Goal: Information Seeking & Learning: Learn about a topic

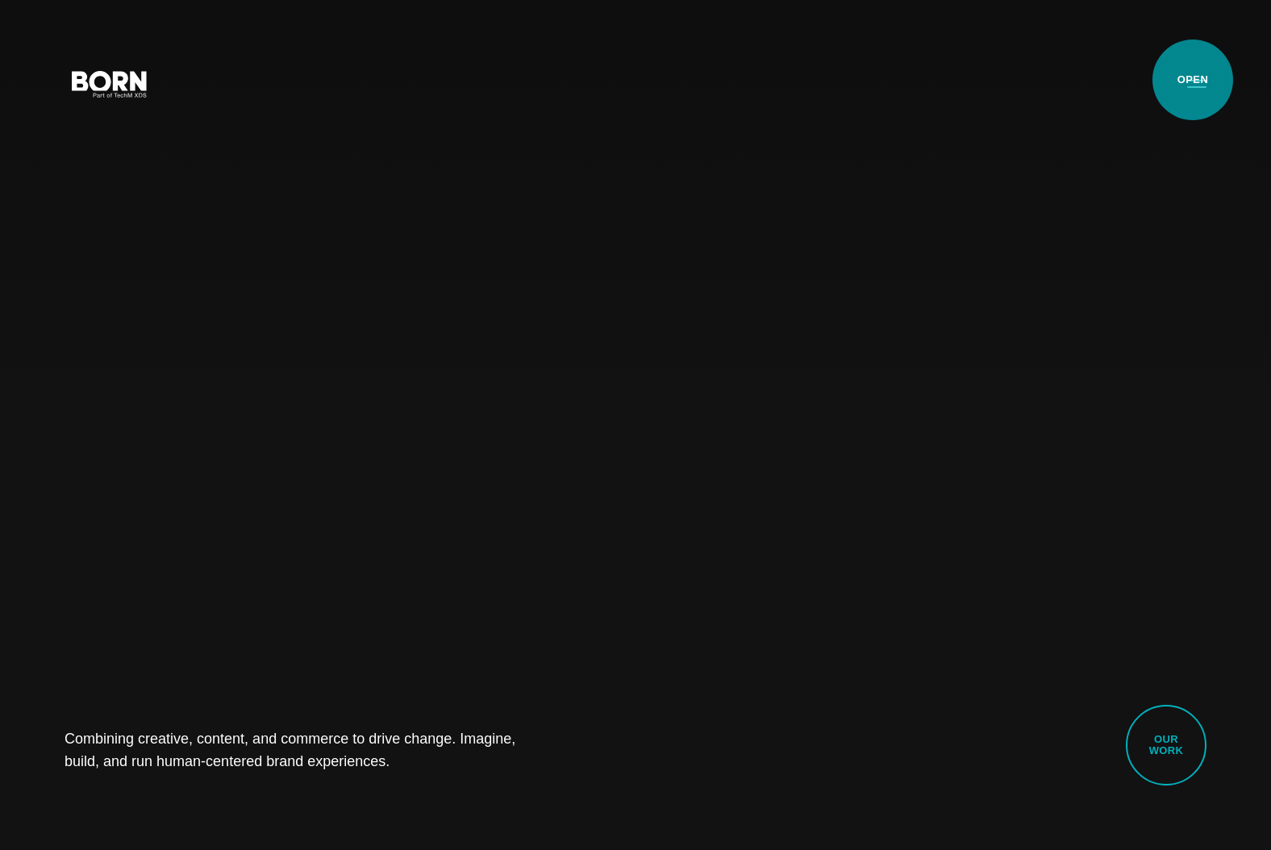
click at [1193, 80] on button "Primary Menu" at bounding box center [1197, 83] width 39 height 34
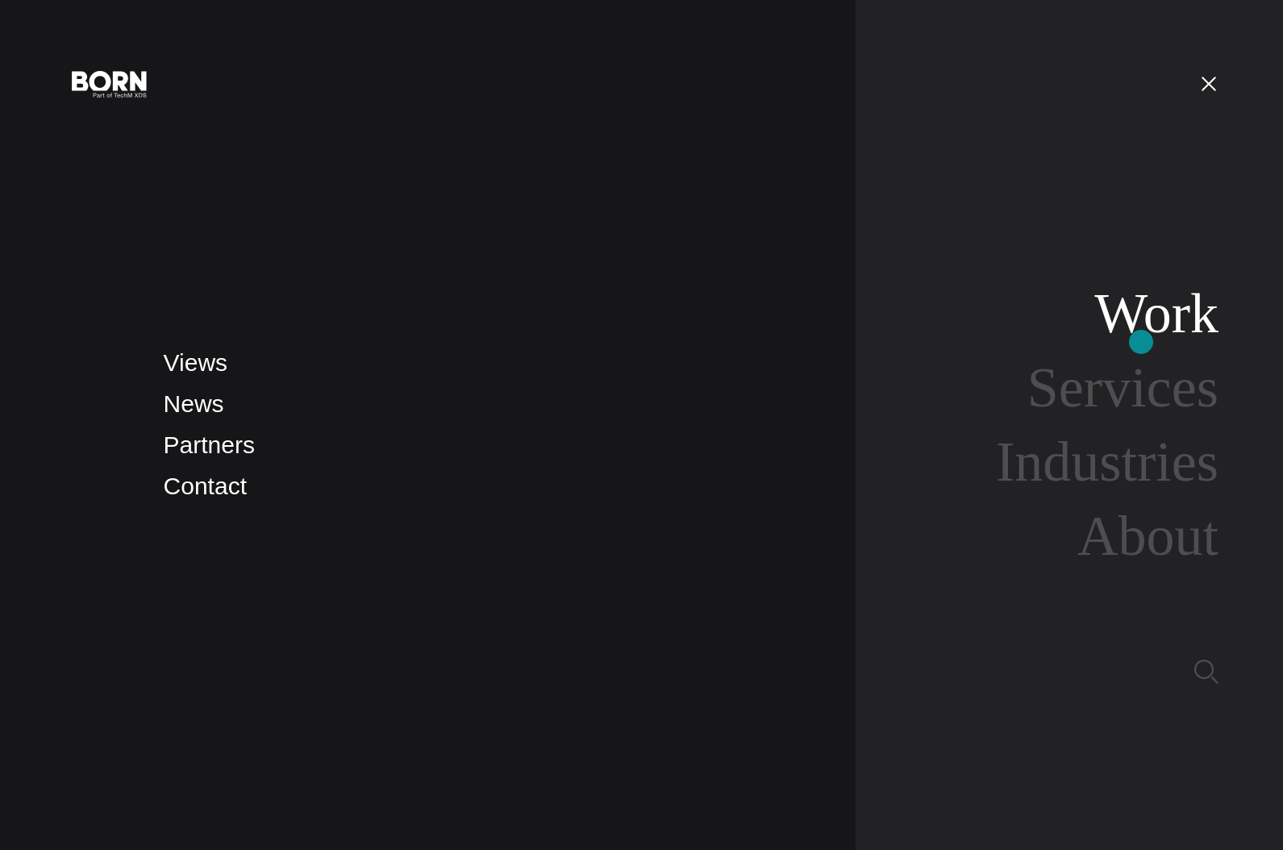
click at [1142, 341] on link "Work" at bounding box center [1157, 313] width 124 height 62
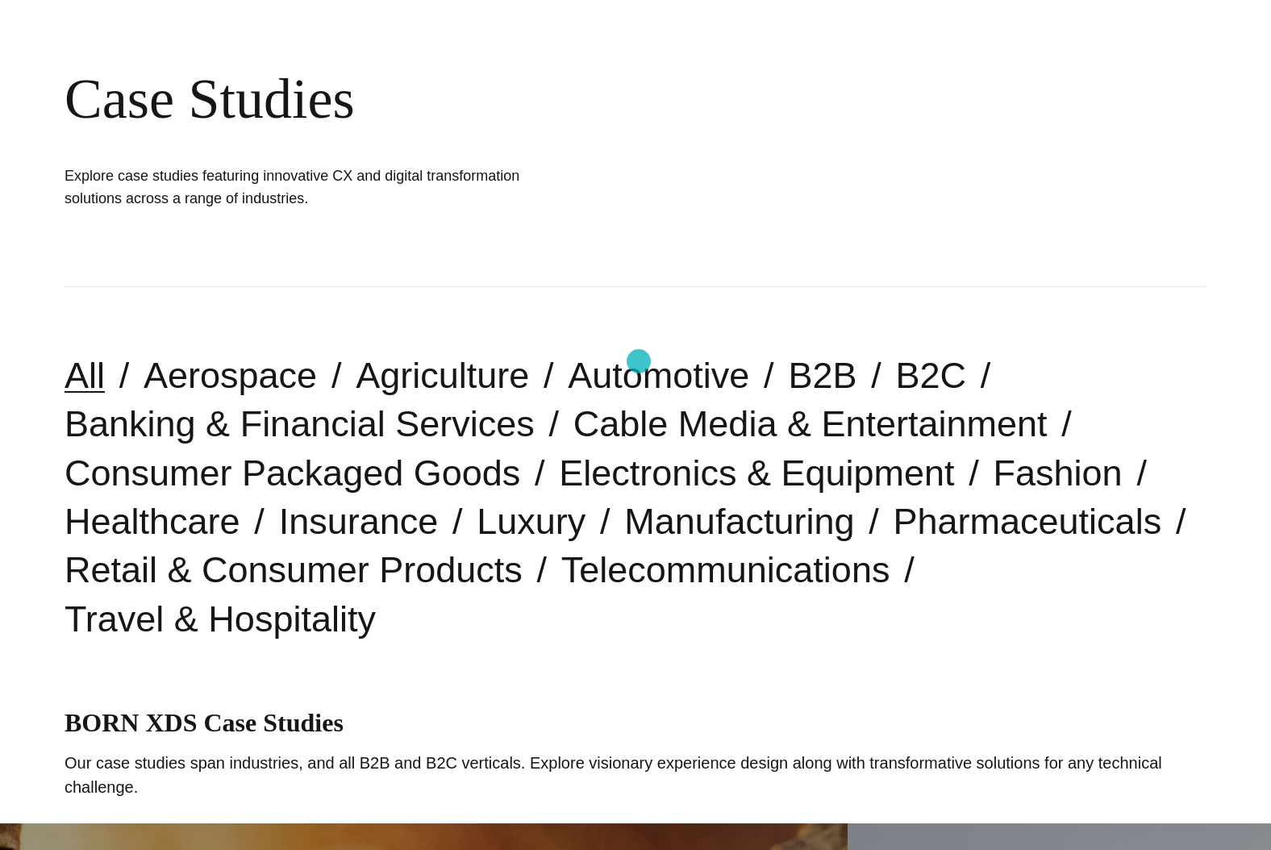
scroll to position [128, 0]
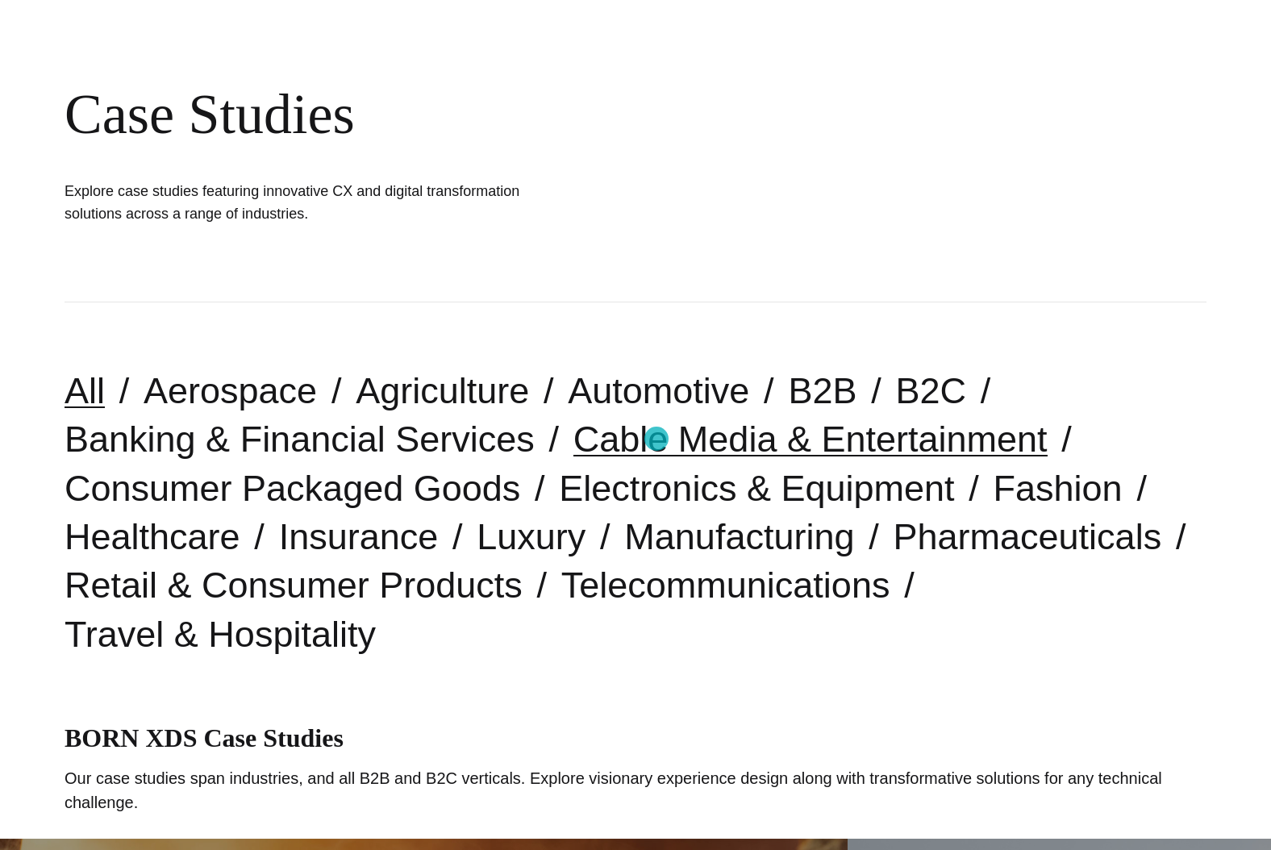
click at [657, 438] on link "Cable Media & Entertainment" at bounding box center [811, 439] width 474 height 41
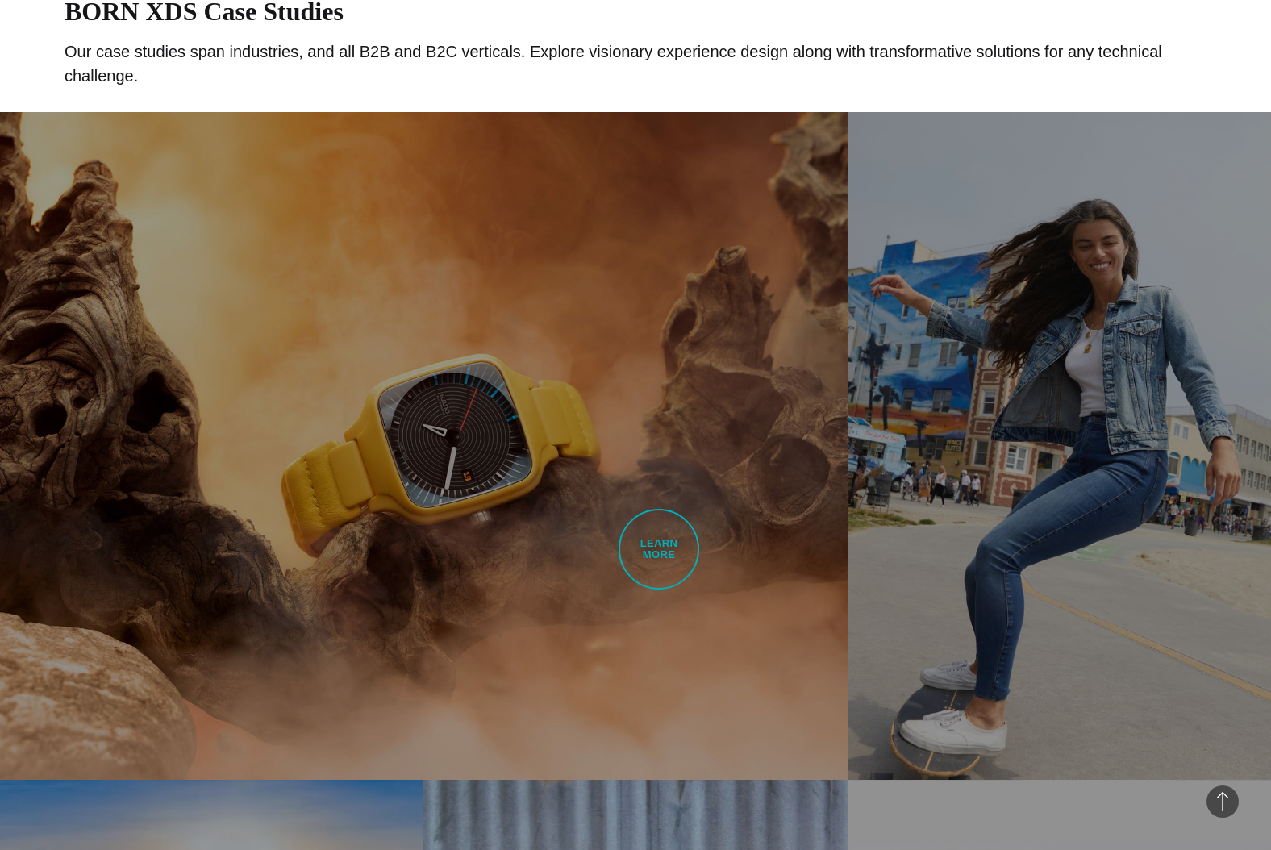
scroll to position [980, 0]
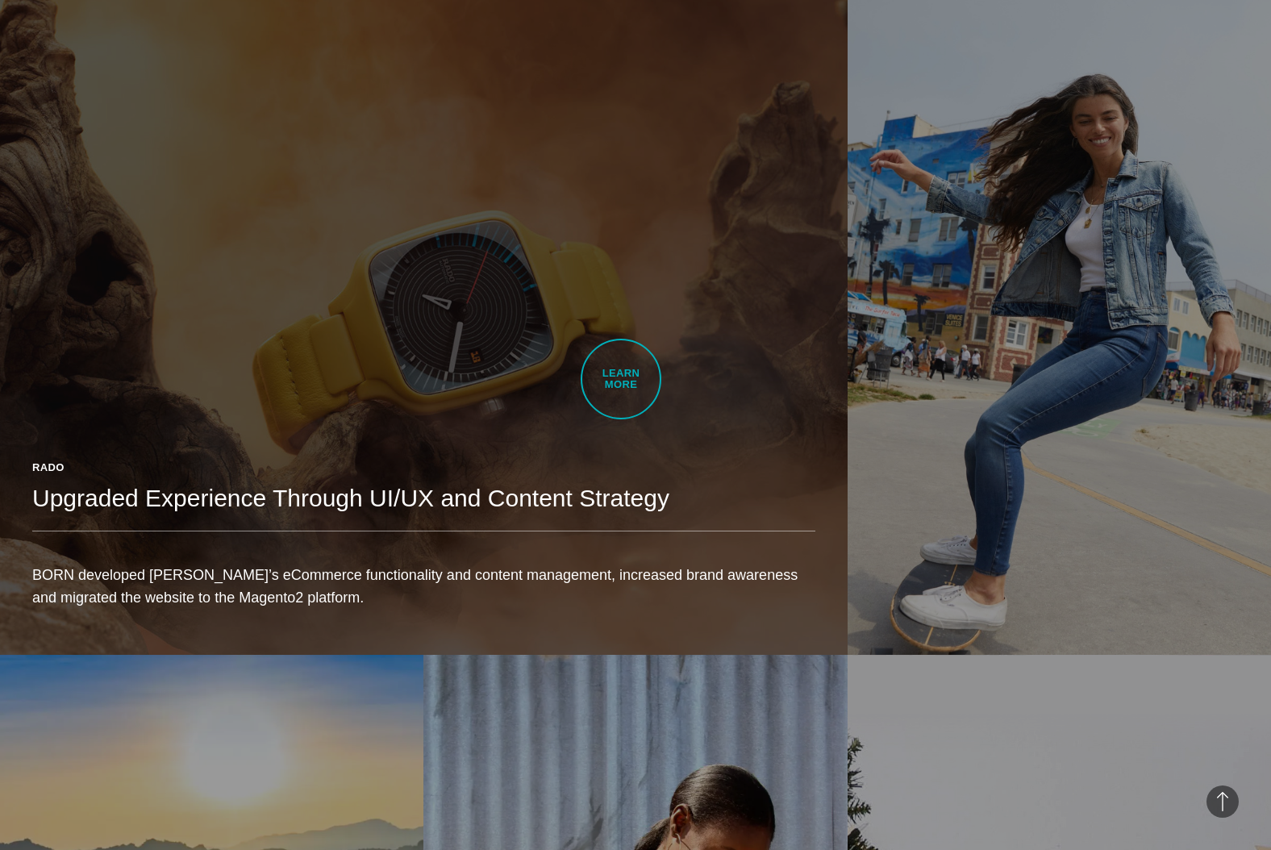
click at [621, 428] on div "Rado Upgraded Experience Through UI/UX and Content Strategy BORN developed Rado…" at bounding box center [424, 541] width 848 height 227
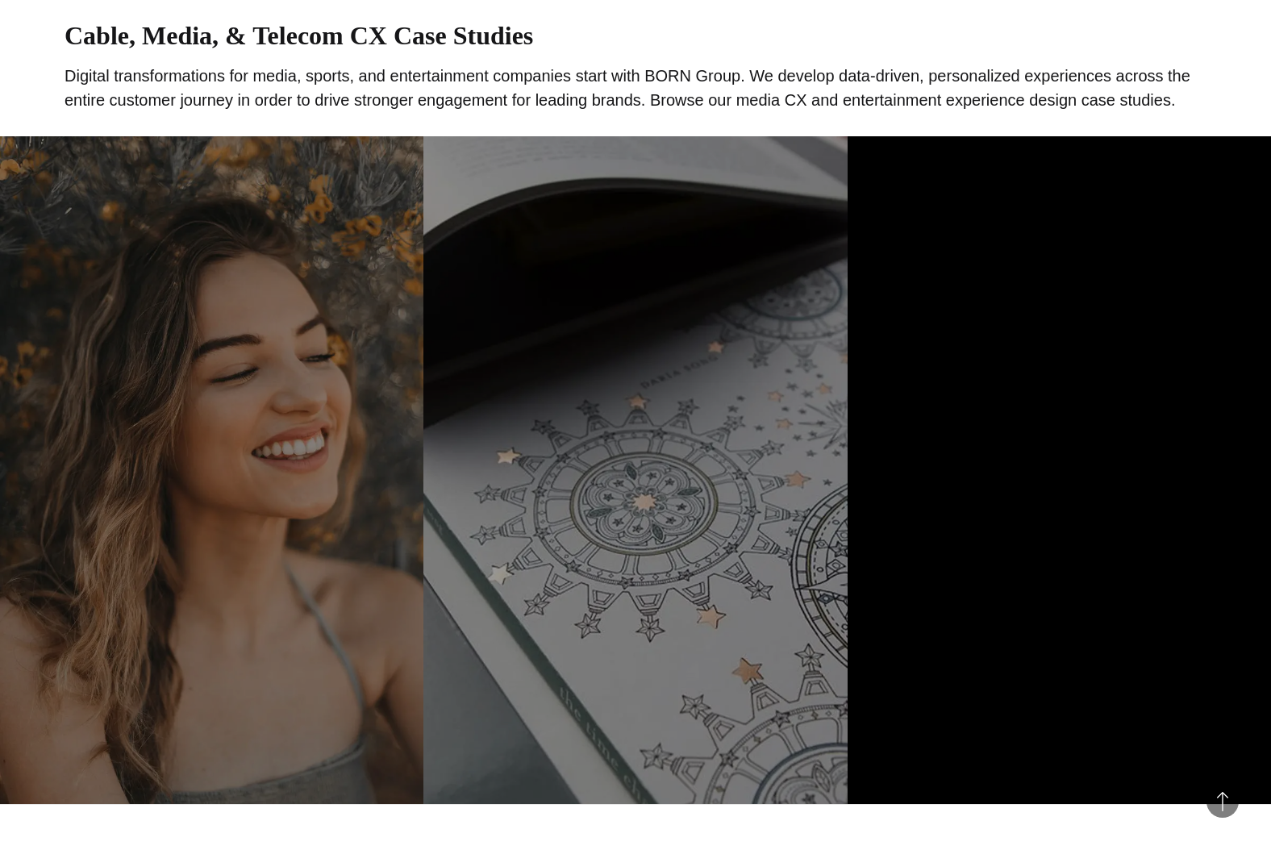
scroll to position [846, 0]
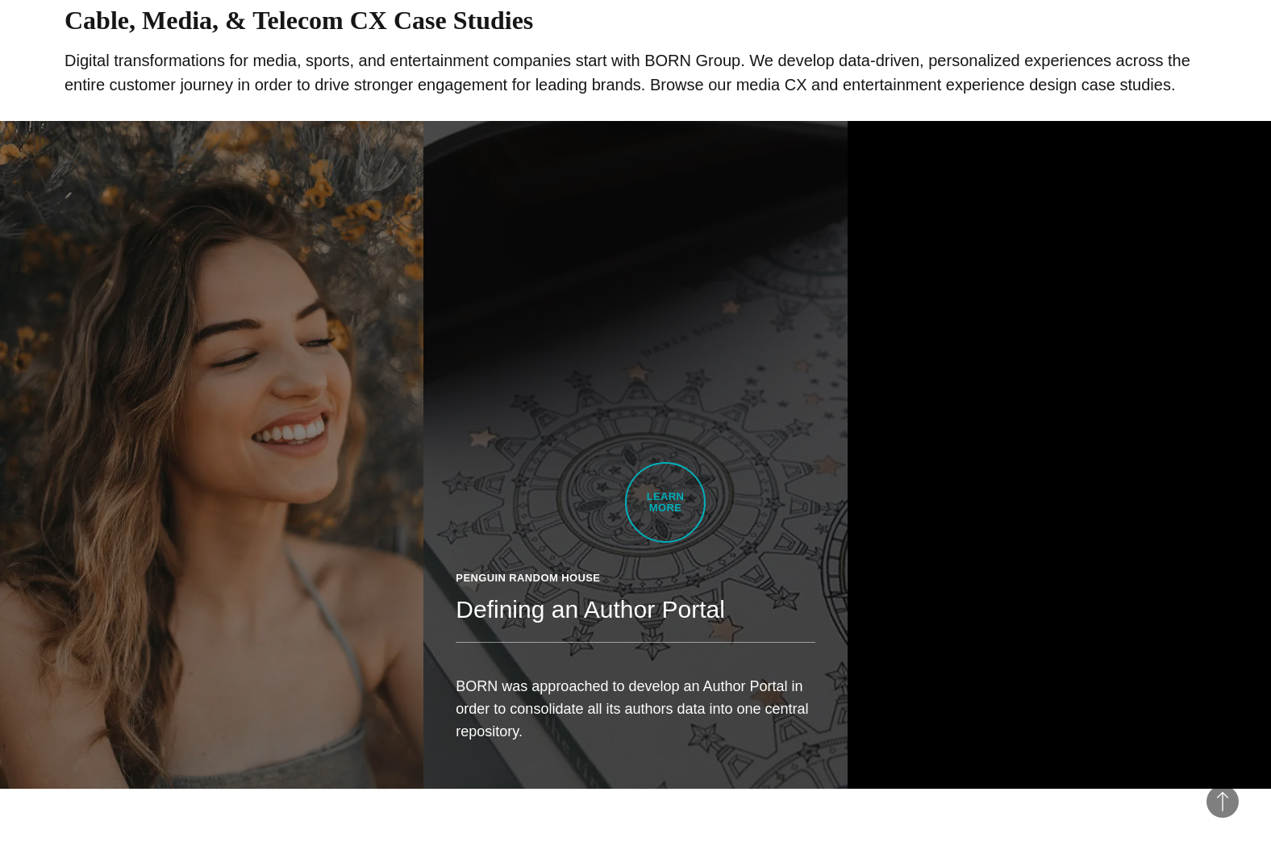
click at [666, 503] on link "Penguin Random House Defining an Author Portal BORN was approached to develop a…" at bounding box center [636, 454] width 424 height 667
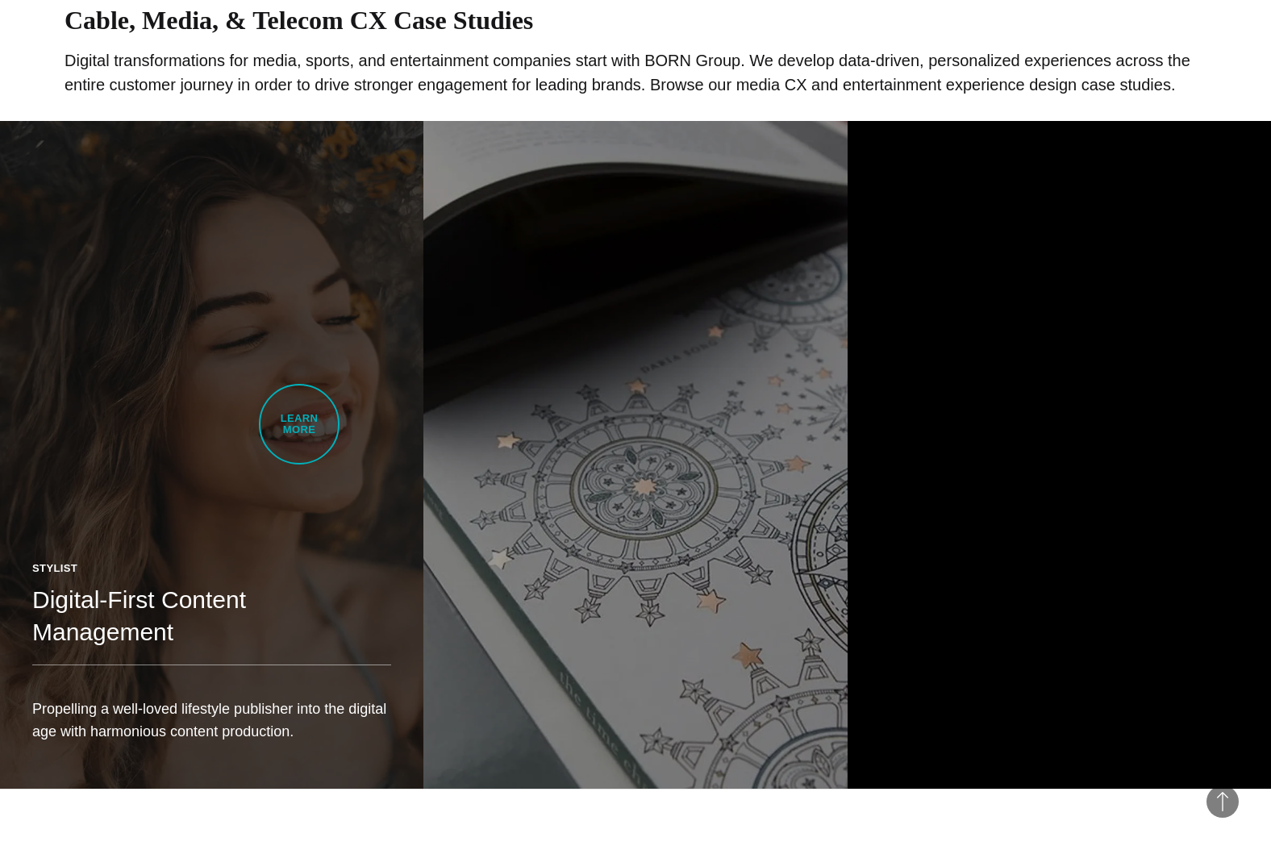
click at [299, 424] on link "Stylist Digital-First Content Management Propelling a well-loved lifestyle publ…" at bounding box center [212, 454] width 424 height 667
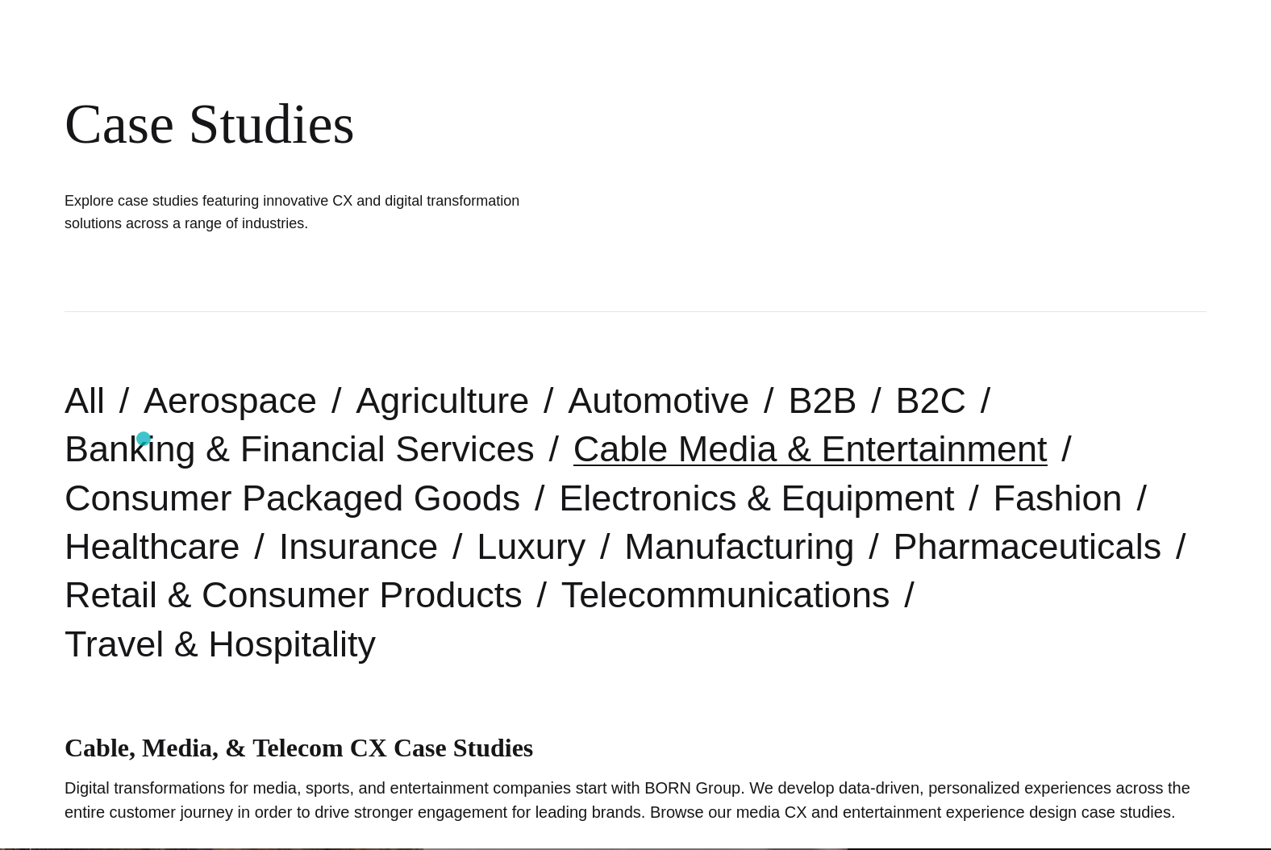
scroll to position [177, 0]
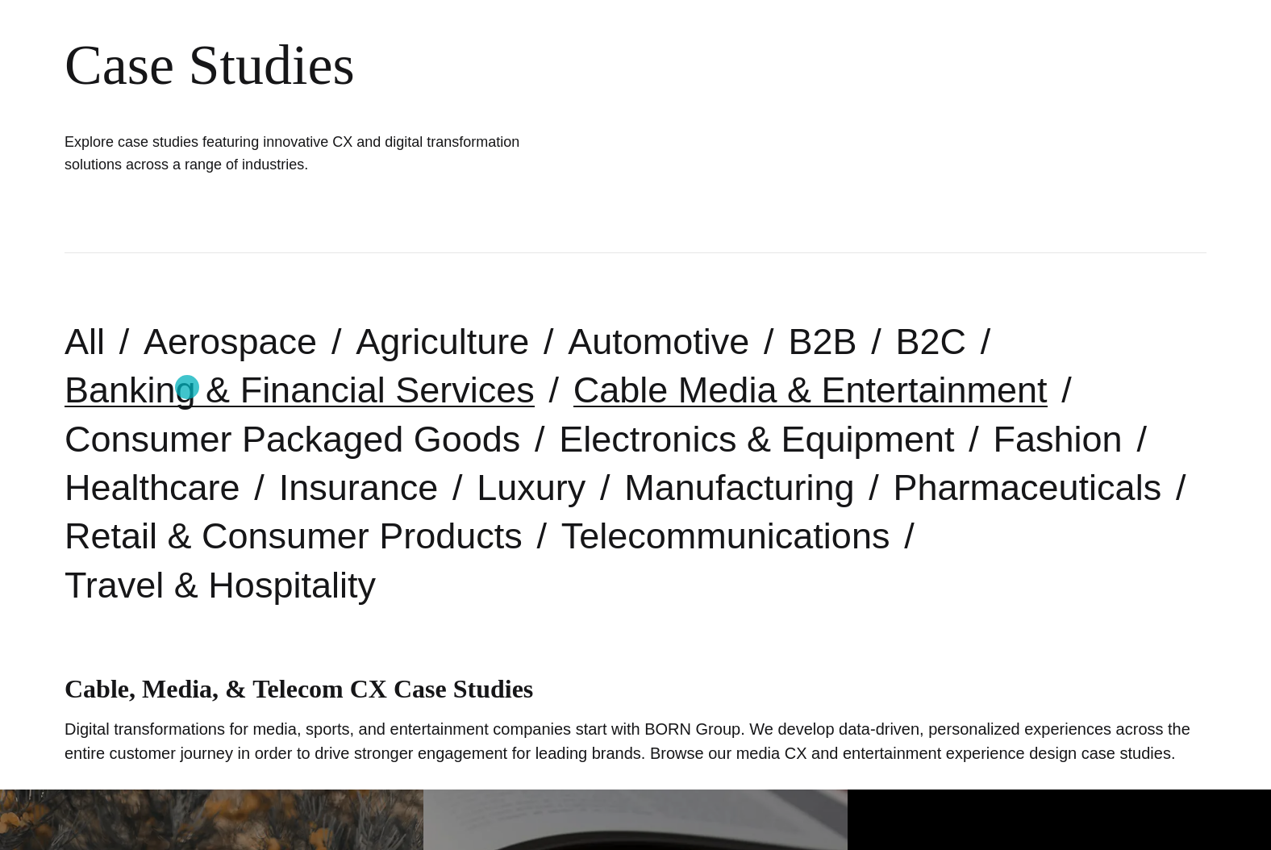
click at [187, 387] on link "Banking & Financial Services" at bounding box center [300, 389] width 470 height 41
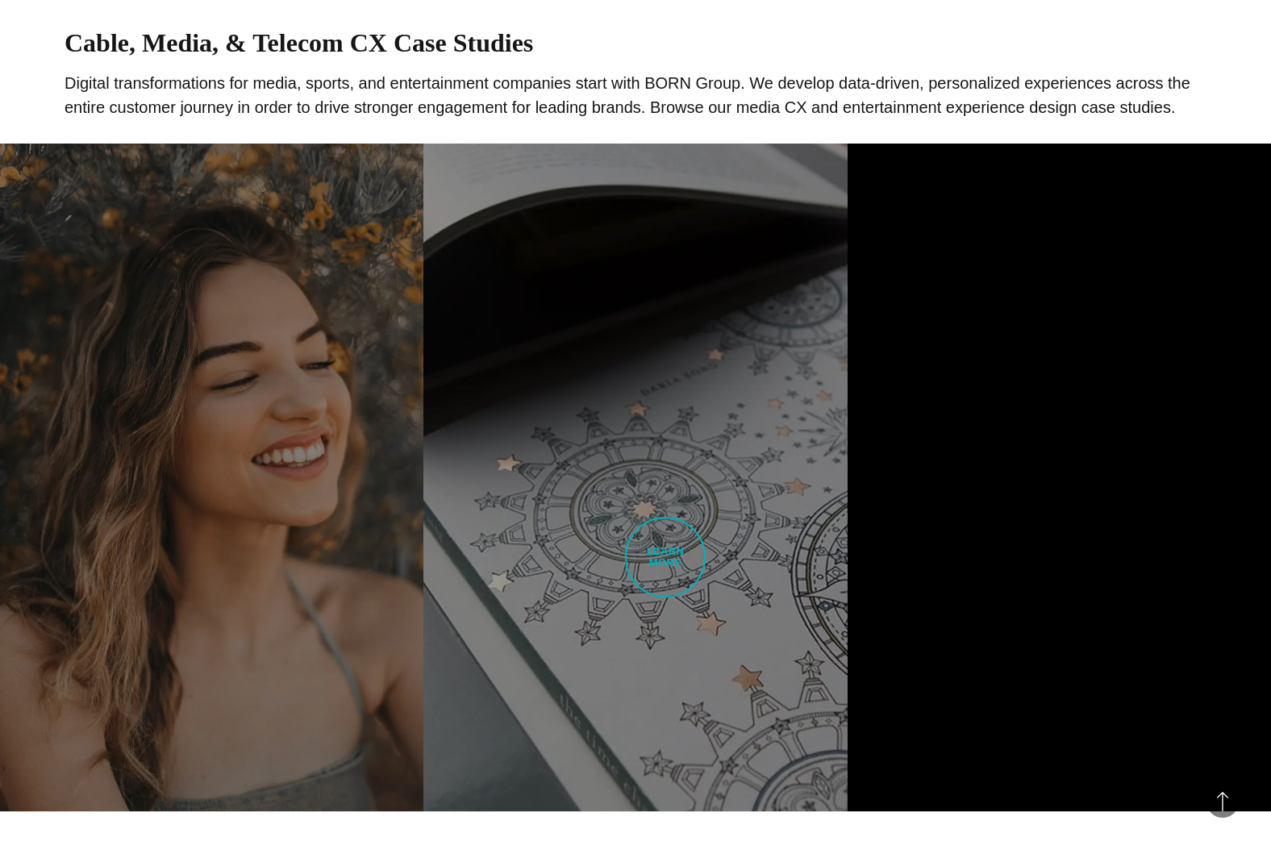
scroll to position [824, 0]
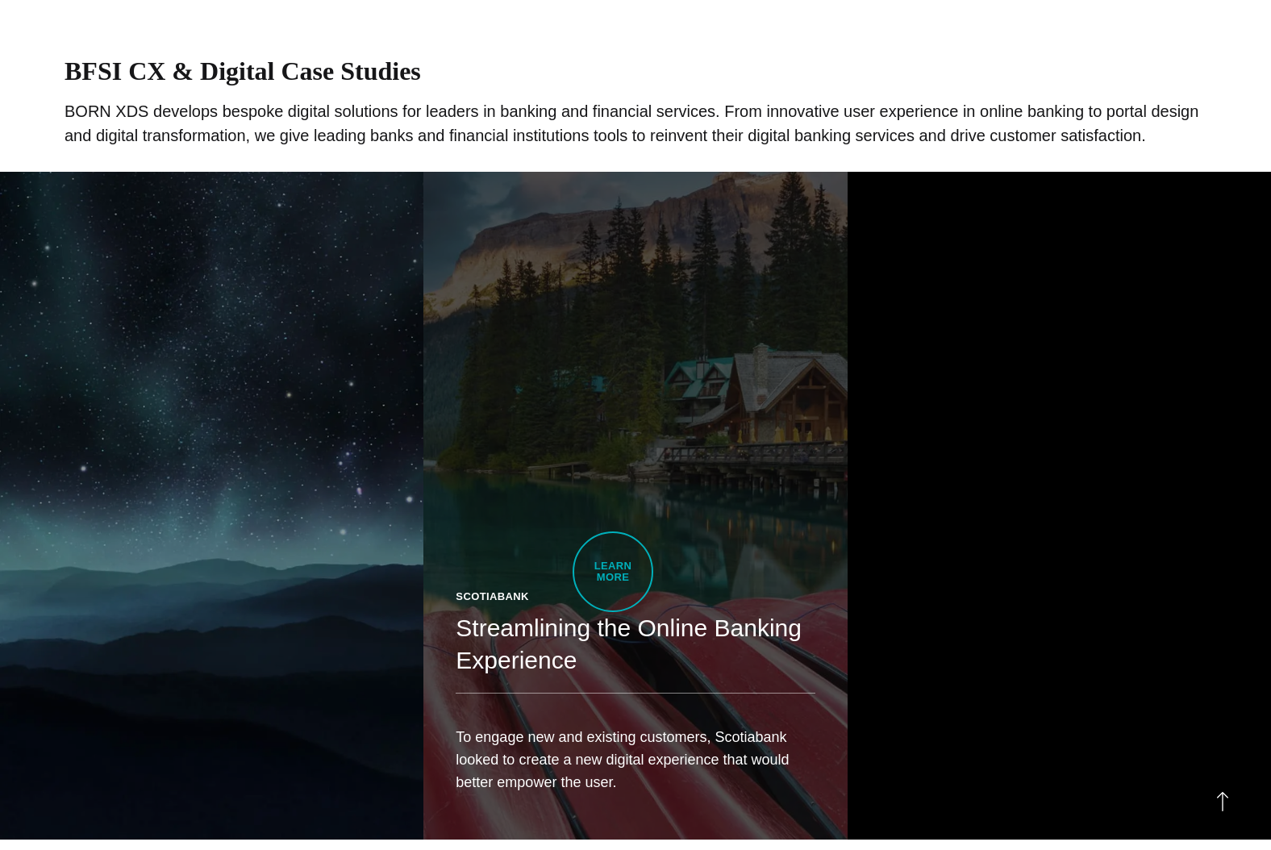
scroll to position [884, 0]
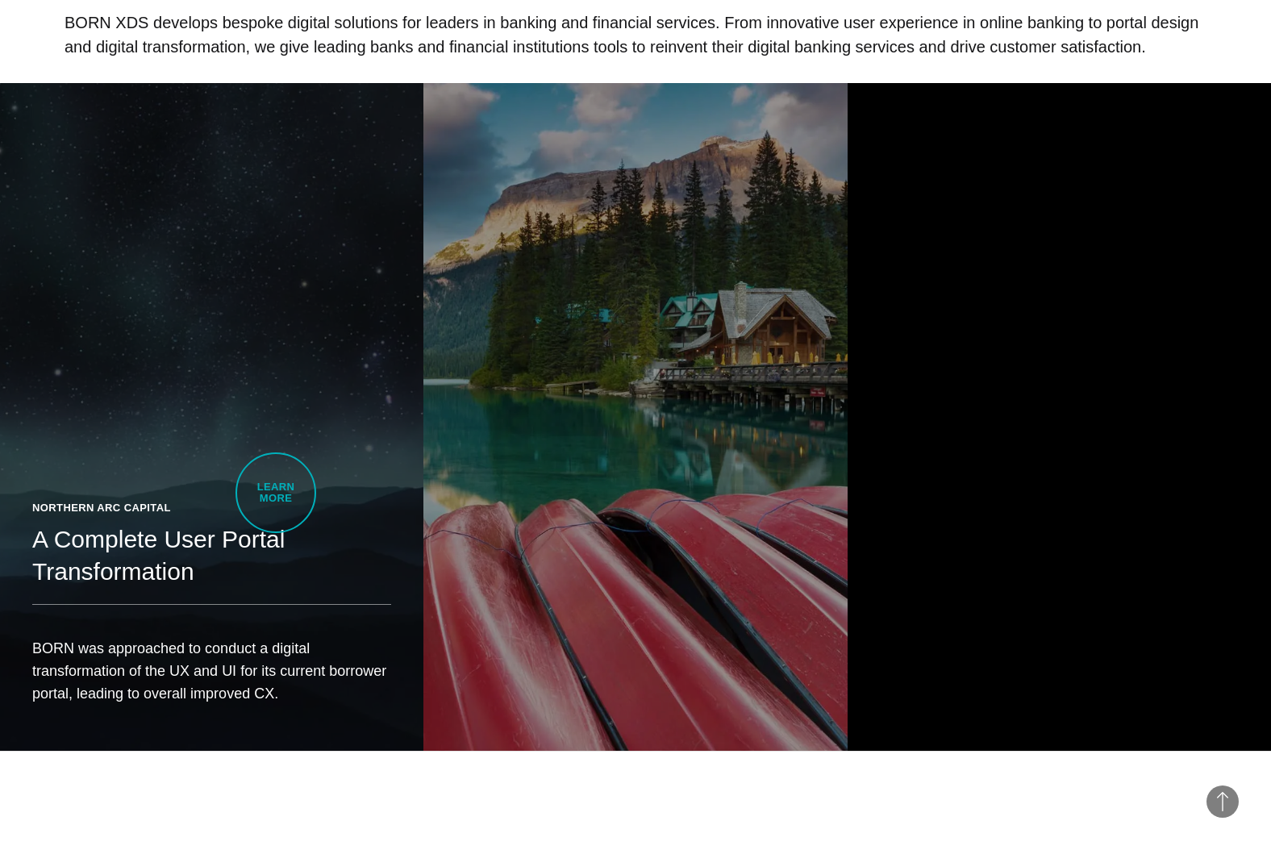
click at [276, 493] on link "Northern Arc Capital A Complete User Portal Transformation BORN was approached …" at bounding box center [212, 416] width 424 height 667
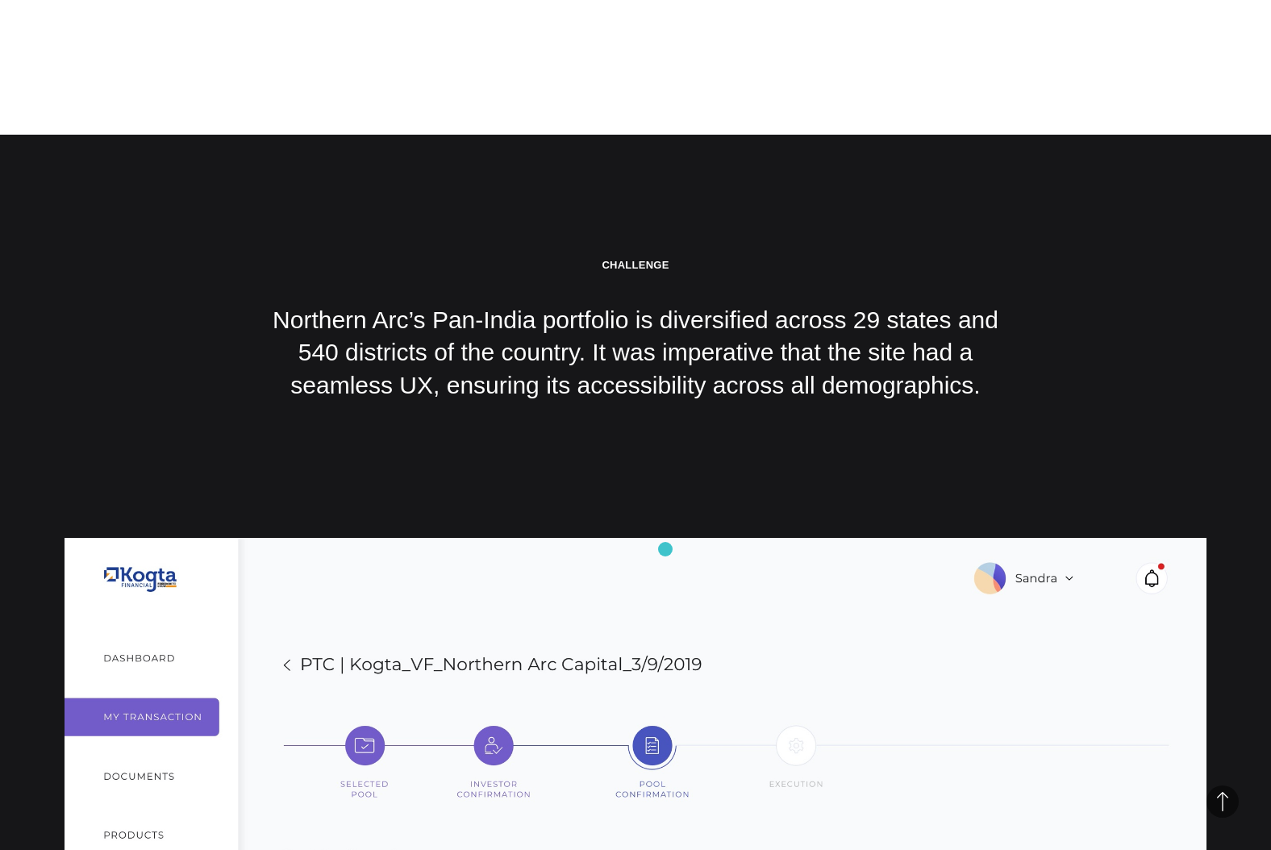
scroll to position [2620, 0]
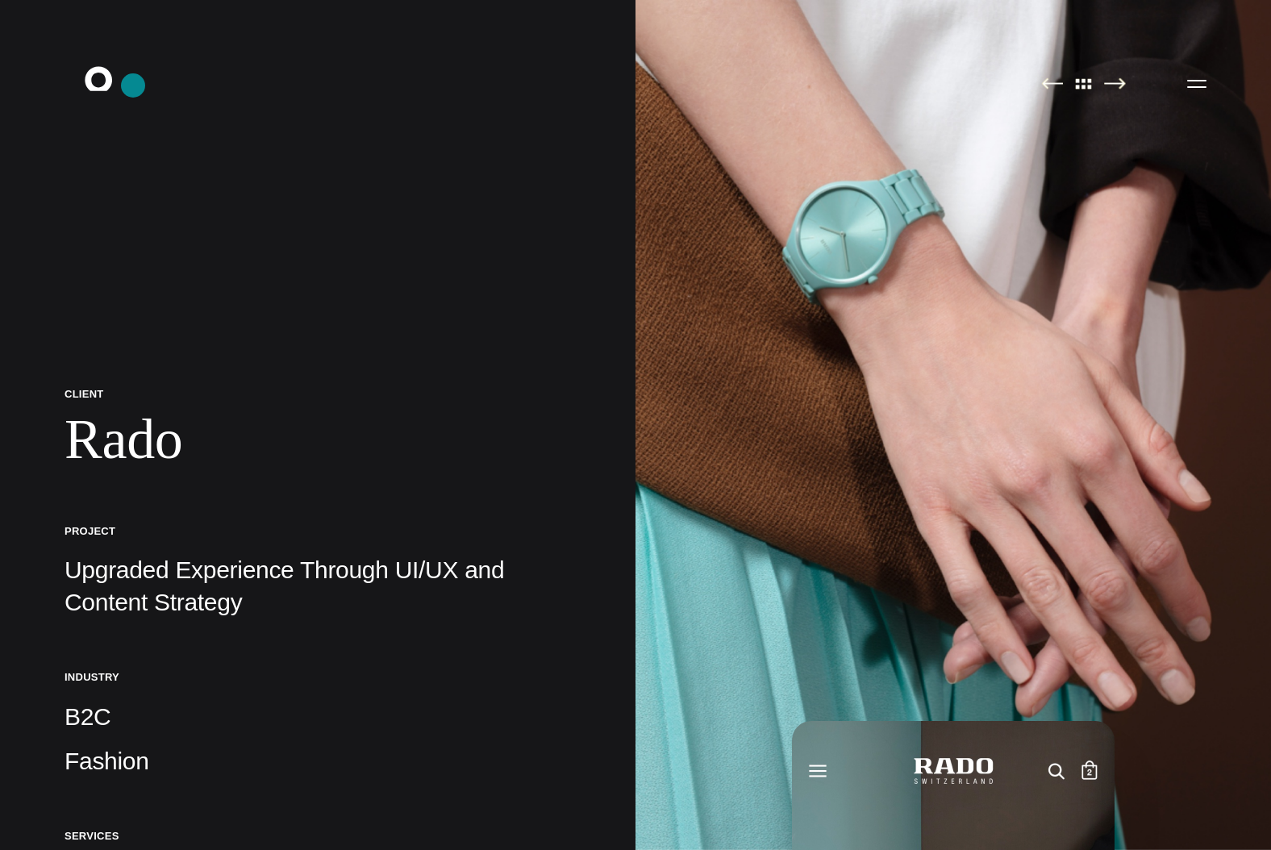
click at [133, 86] on icon ".st0{display:none;} .st1{display:inline;} .st2{font-family:'HelveticaNeue-Mediu…" at bounding box center [109, 83] width 103 height 42
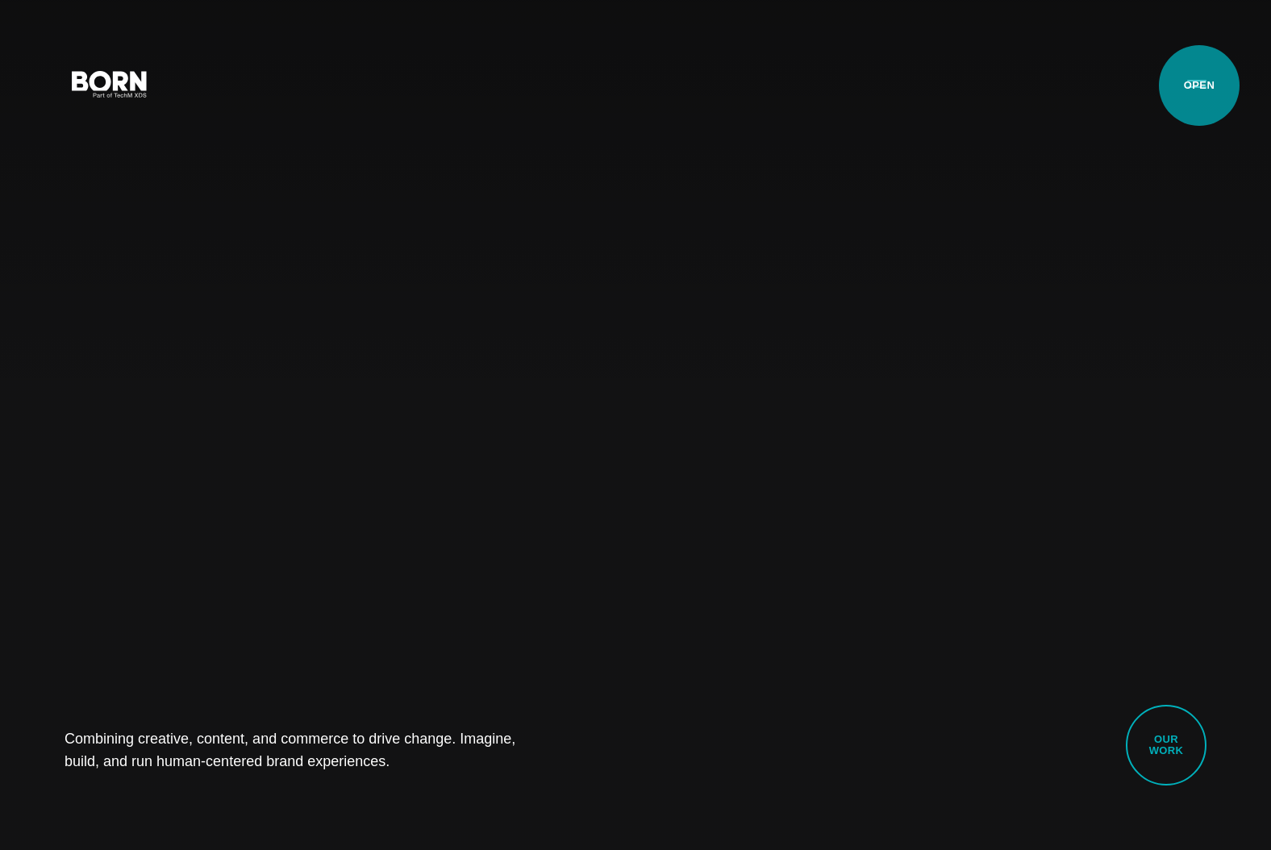
click at [1200, 86] on button "Primary Menu" at bounding box center [1197, 83] width 39 height 34
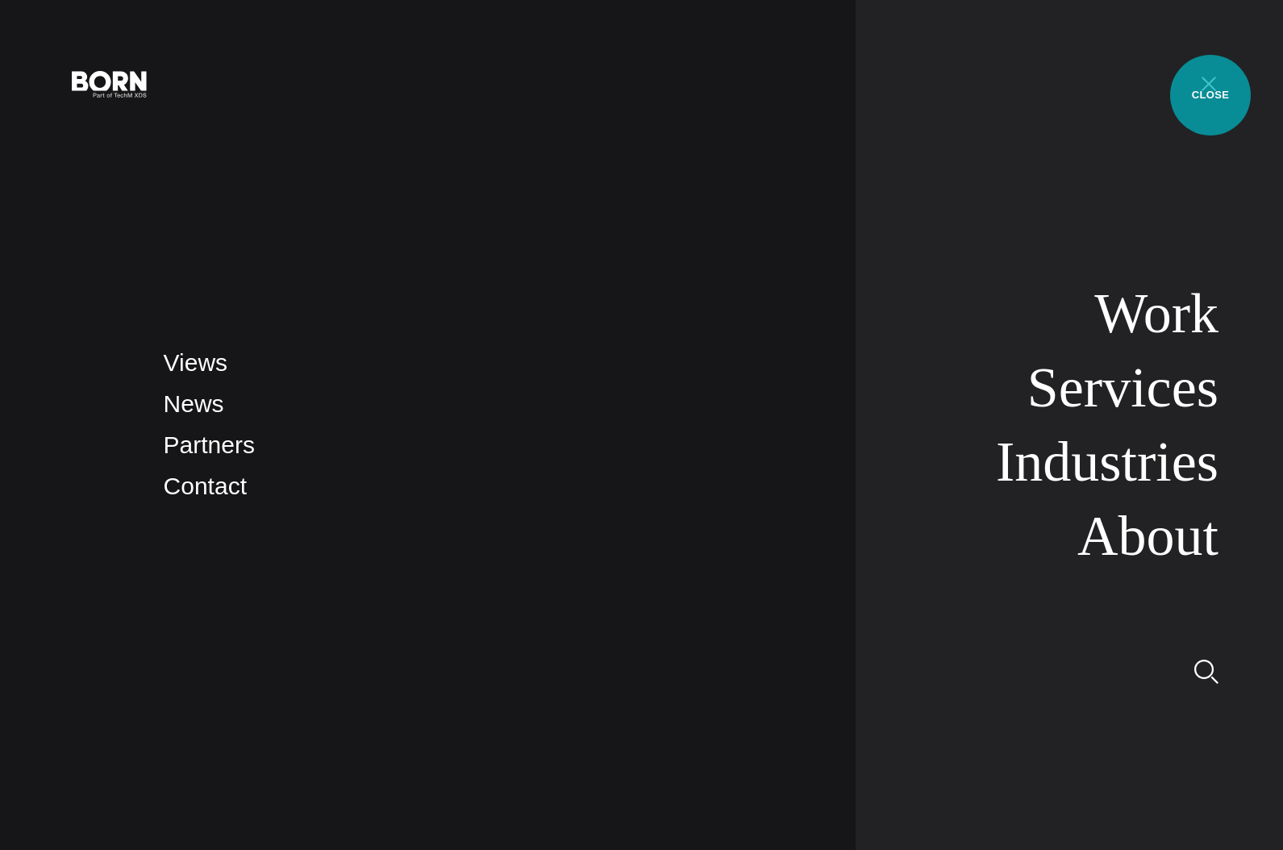
click at [1211, 95] on button "Primary Menu" at bounding box center [1209, 83] width 39 height 34
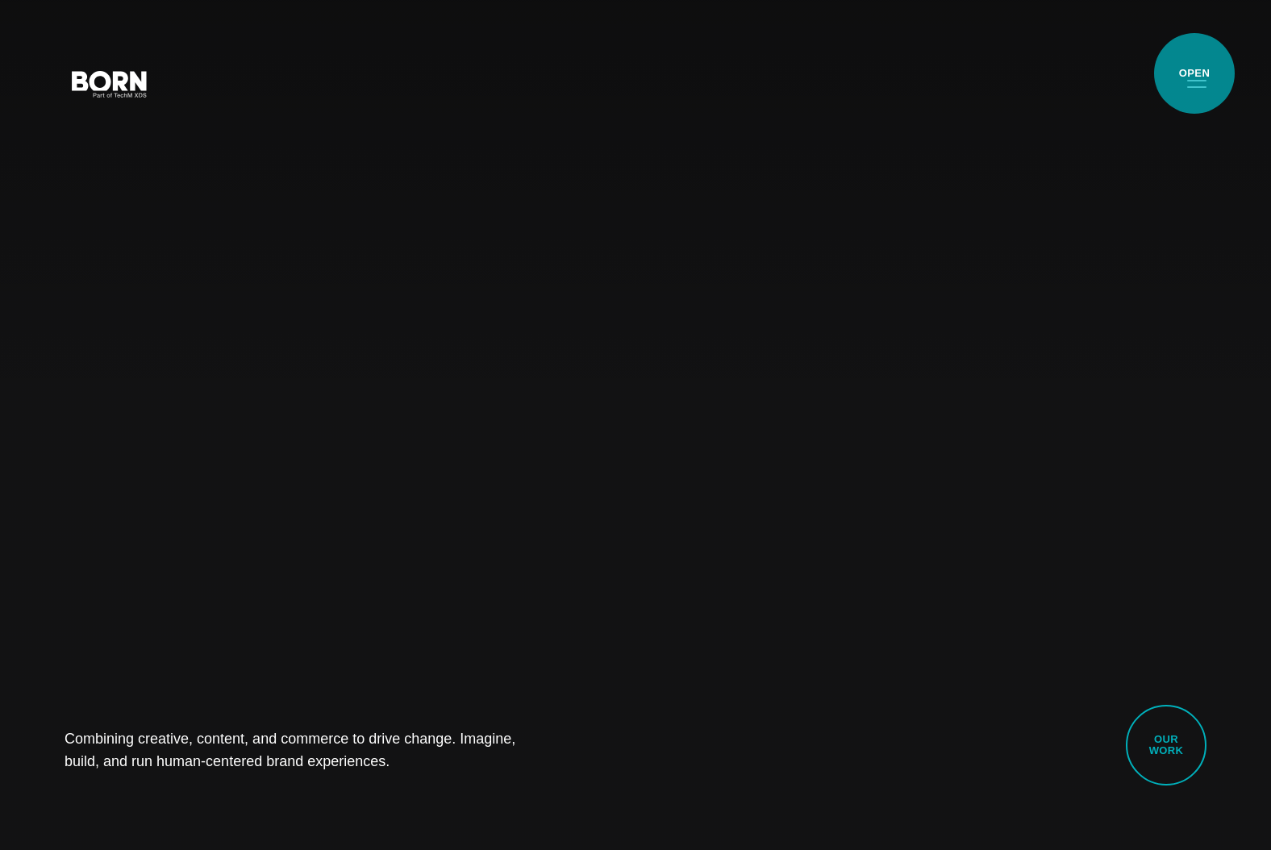
click at [1195, 73] on button "Primary Menu" at bounding box center [1197, 83] width 39 height 34
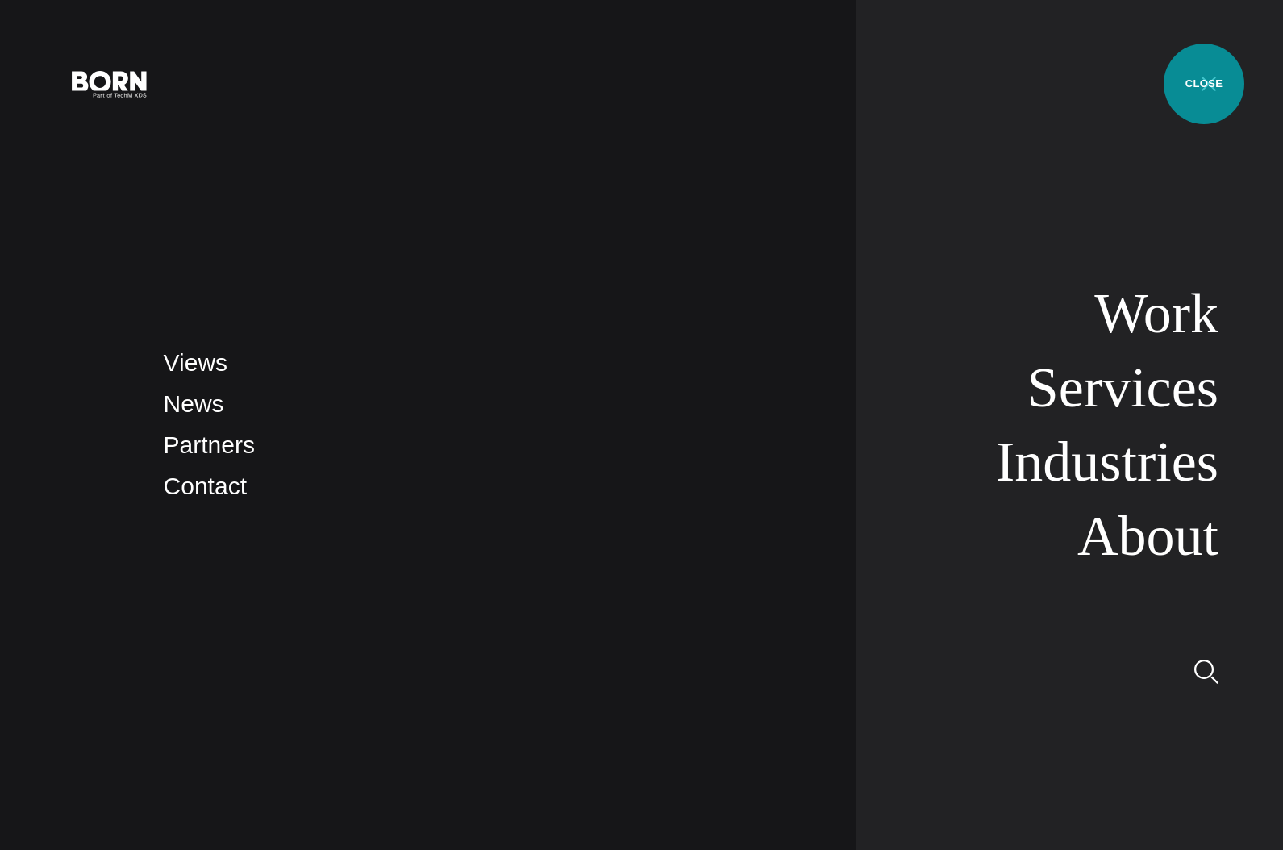
click at [1204, 84] on button "Primary Menu" at bounding box center [1209, 83] width 39 height 34
